Goal: Task Accomplishment & Management: Manage account settings

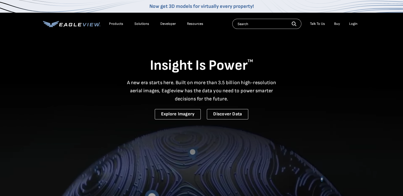
click at [351, 25] on div "Login" at bounding box center [353, 24] width 8 height 5
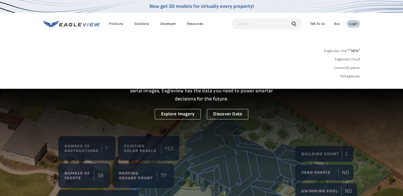
click at [348, 77] on link "MyEagleview" at bounding box center [350, 76] width 20 height 5
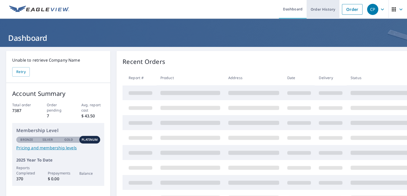
click at [315, 8] on link "Order History" at bounding box center [322, 9] width 33 height 19
